Goal: Information Seeking & Learning: Learn about a topic

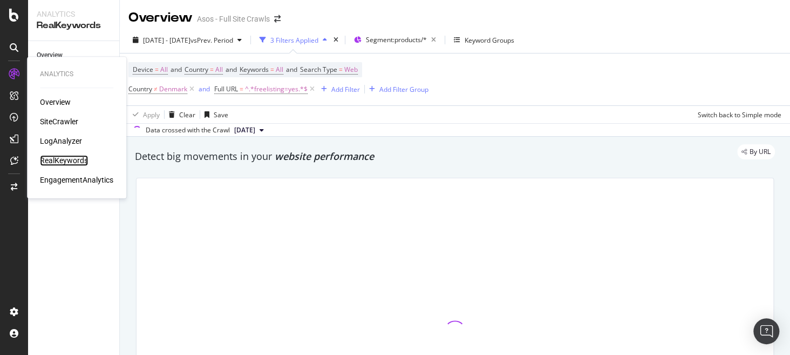
click at [76, 159] on div "RealKeywords" at bounding box center [64, 160] width 48 height 11
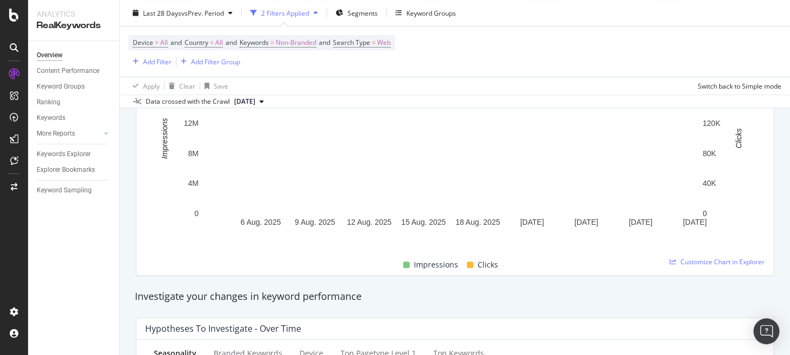
scroll to position [211, 0]
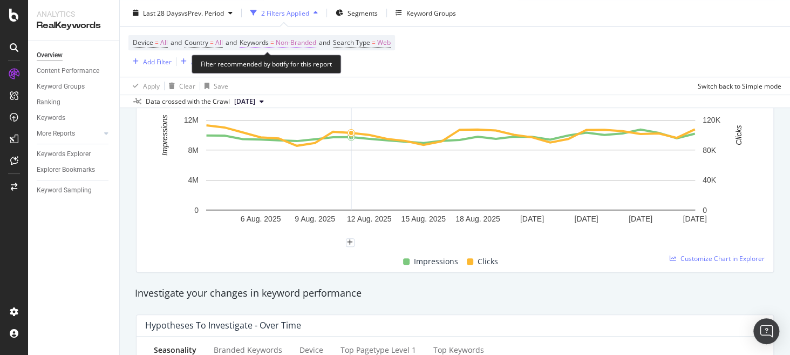
click at [276, 40] on span "Keywords = Non-Branded" at bounding box center [278, 43] width 77 height 10
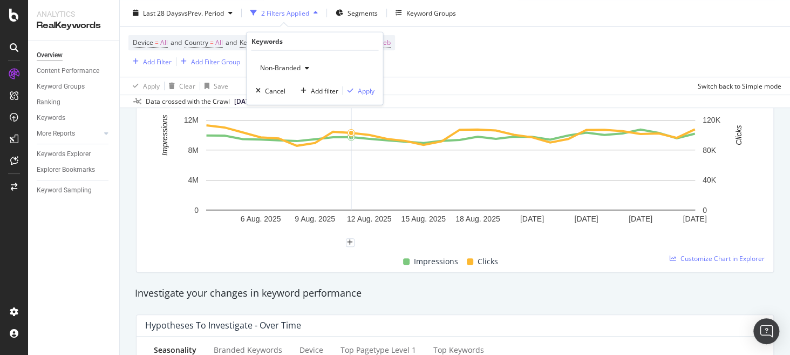
click at [302, 72] on div "Non-Branded" at bounding box center [284, 68] width 58 height 16
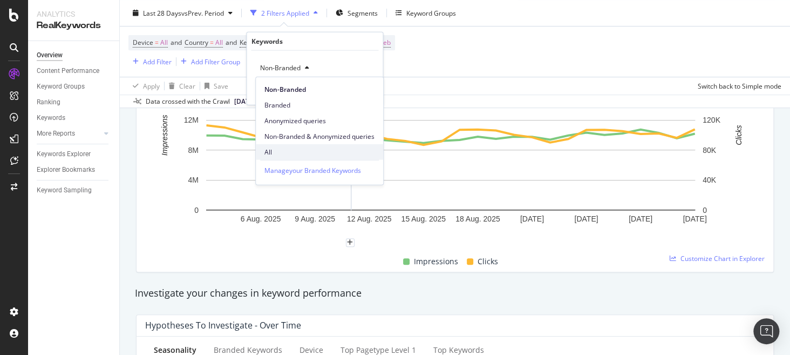
click at [299, 151] on span "All" at bounding box center [320, 152] width 110 height 10
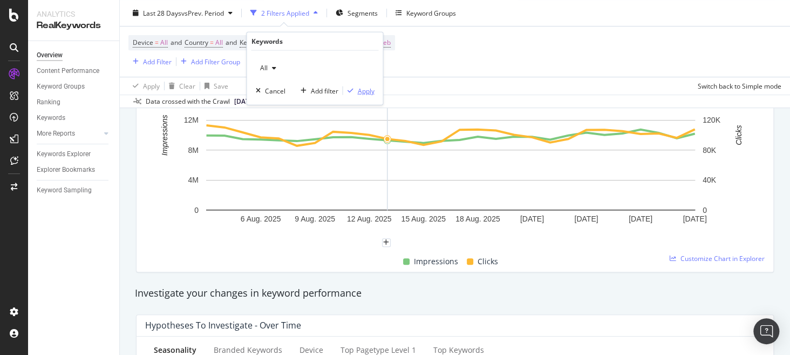
click at [363, 88] on div "Apply" at bounding box center [365, 90] width 17 height 9
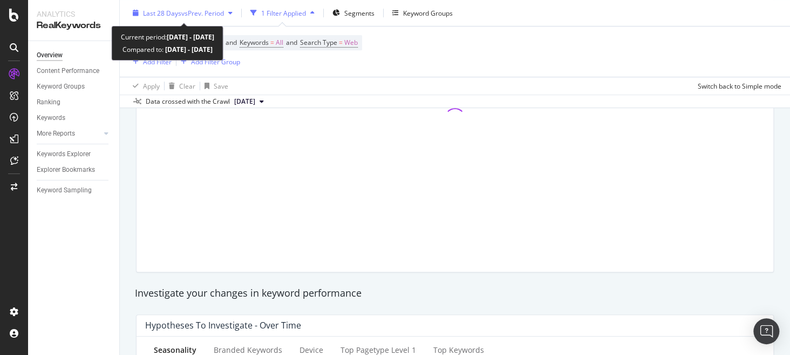
click at [207, 11] on span "vs Prev. Period" at bounding box center [202, 12] width 43 height 9
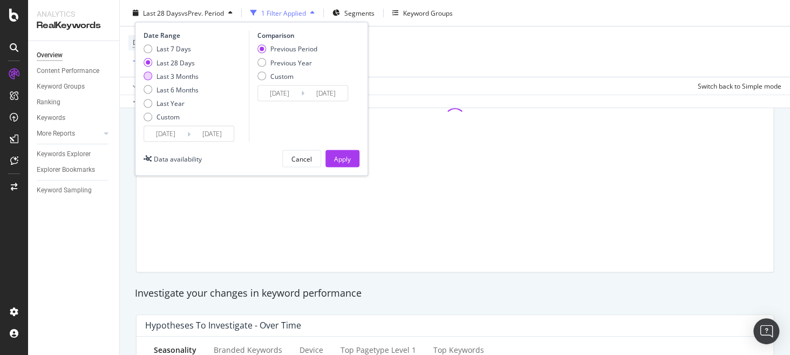
click at [162, 76] on div "Last 3 Months" at bounding box center [178, 75] width 42 height 9
type input "[DATE]"
click at [335, 170] on div "Date Range Last 7 Days Last 28 Days Last 3 Months Last 6 Months Last Year Custo…" at bounding box center [251, 99] width 233 height 154
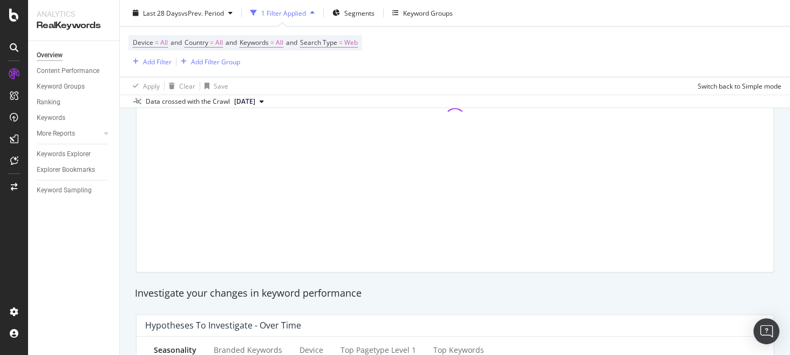
click at [420, 164] on div at bounding box center [455, 119] width 637 height 306
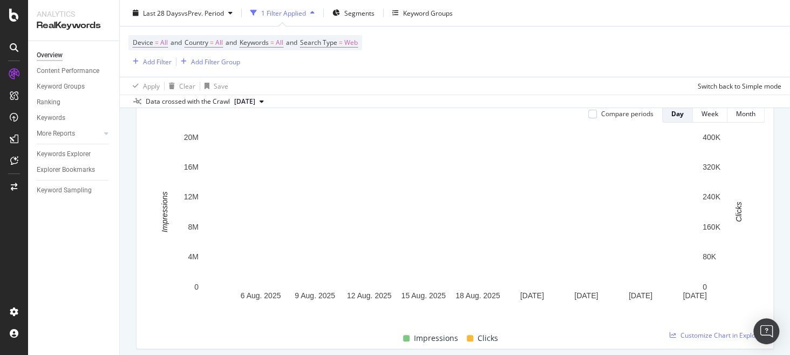
scroll to position [135, 0]
